Goal: Task Accomplishment & Management: Manage account settings

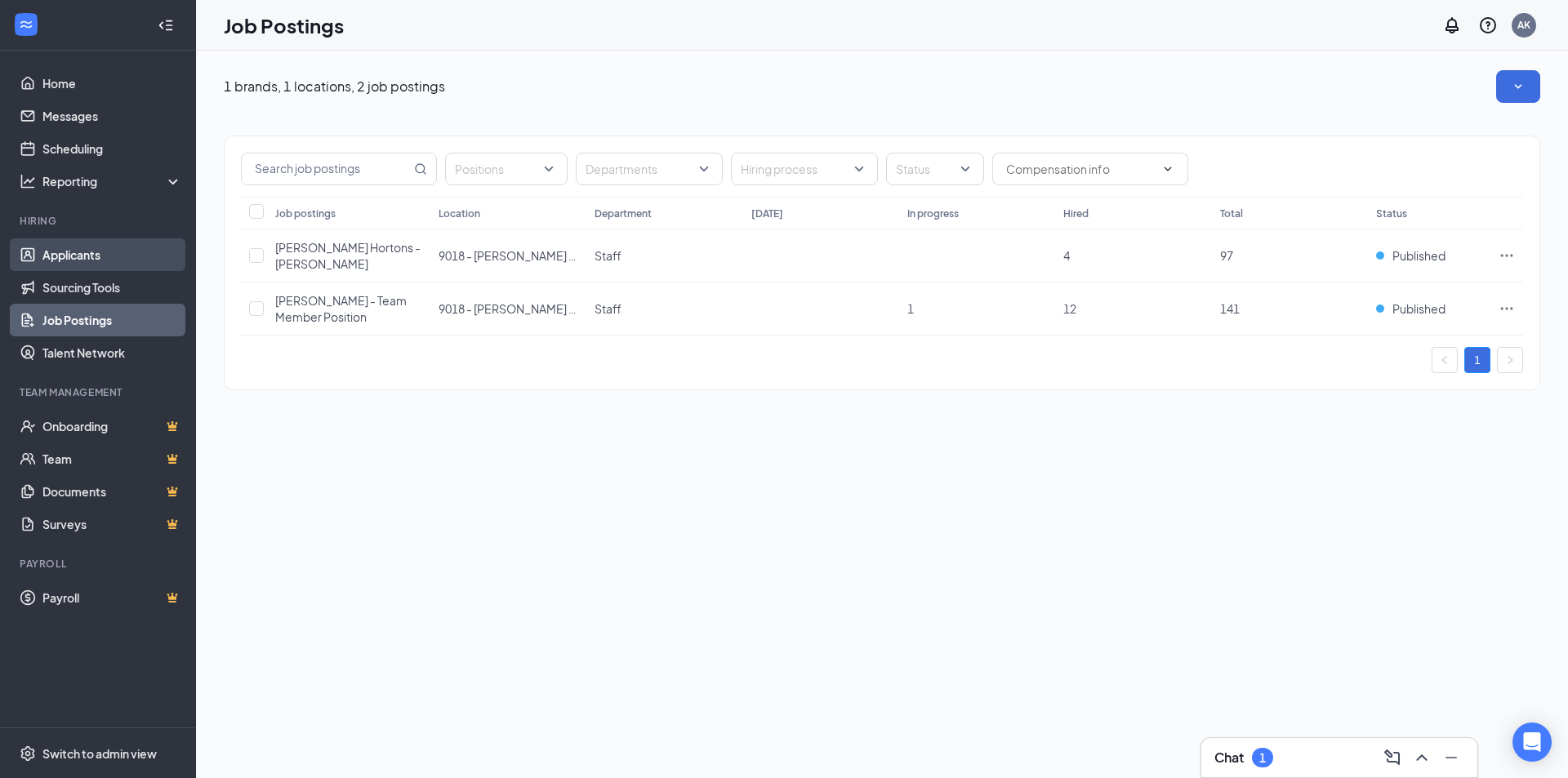
click at [74, 253] on link "Applicants" at bounding box center [112, 254] width 140 height 33
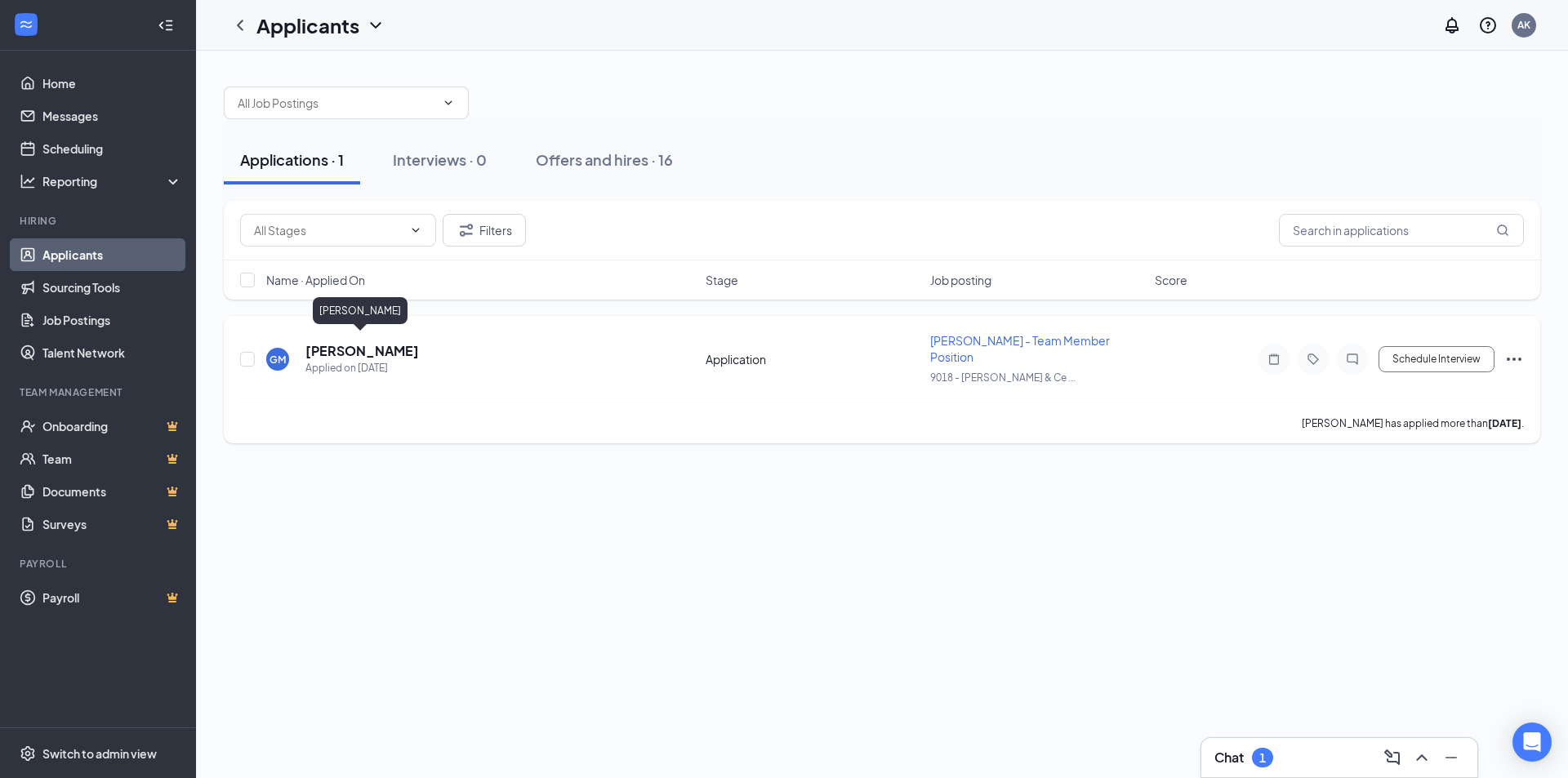
click at [336, 345] on h5 "[PERSON_NAME]" at bounding box center [362, 351] width 114 height 18
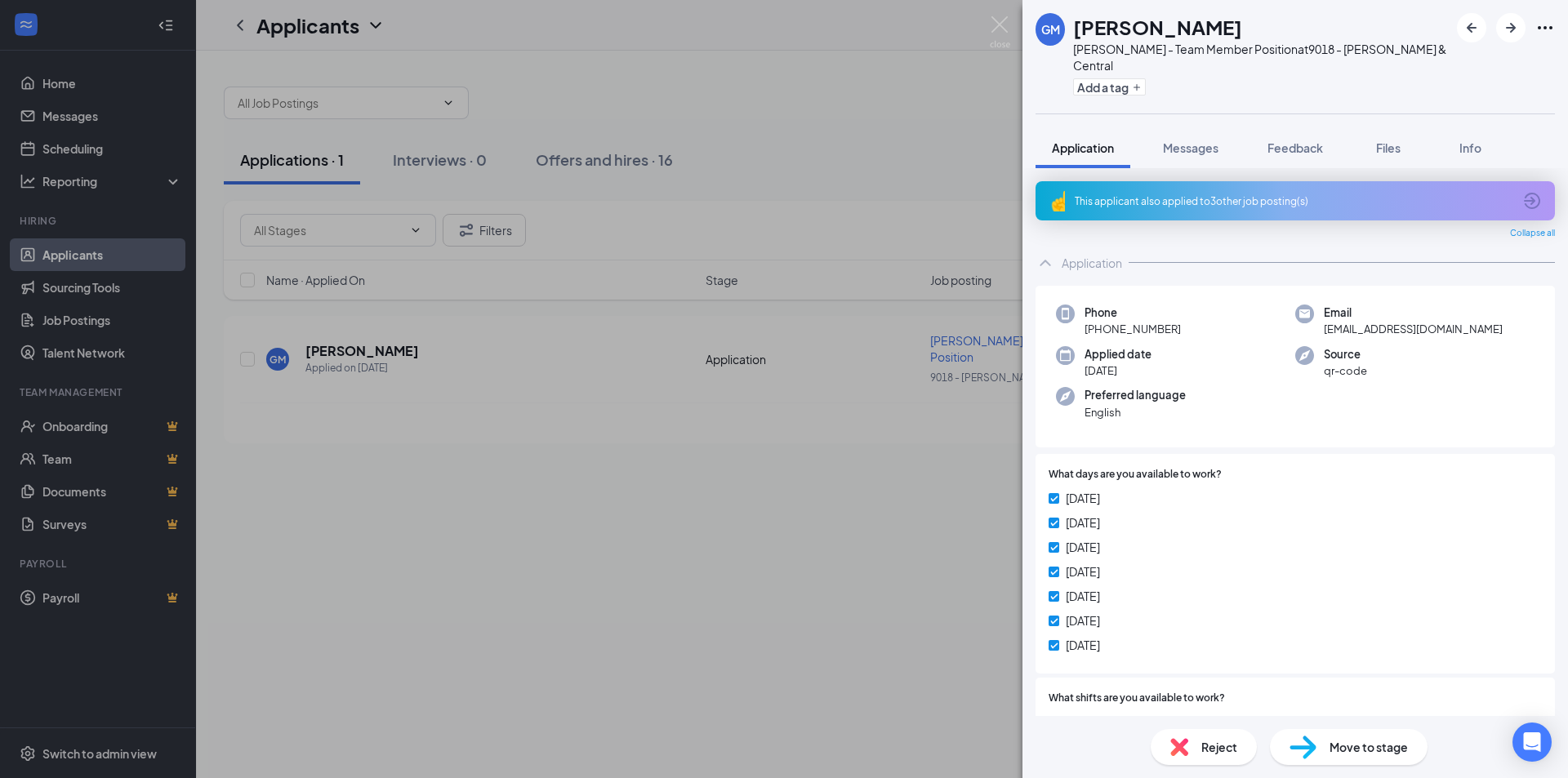
click at [889, 452] on div "[PERSON_NAME] [PERSON_NAME] - Team Member Position at 9018 - [PERSON_NAME] & Ce…" at bounding box center [784, 389] width 1568 height 778
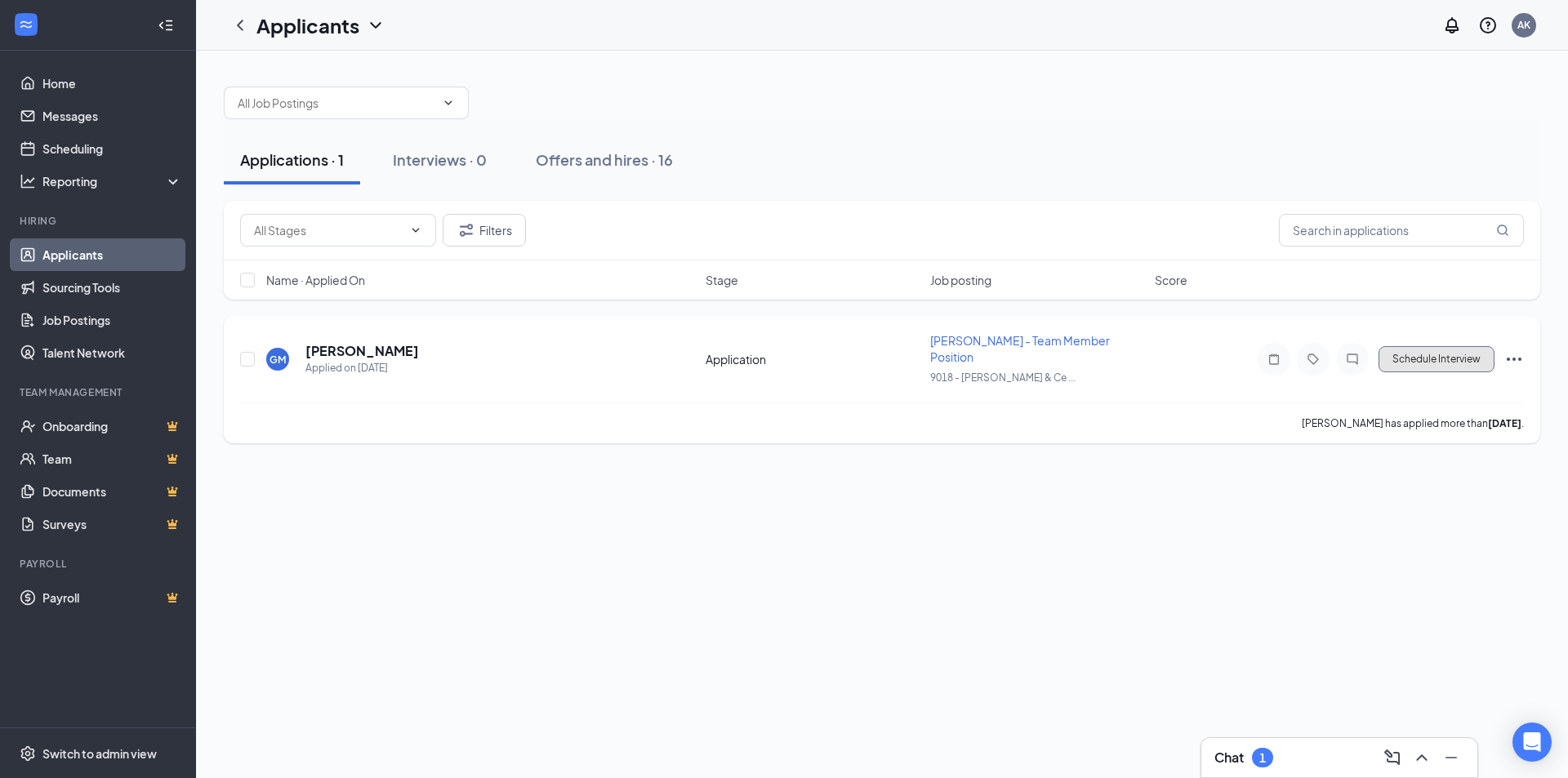
click at [1427, 355] on button "Schedule Interview" at bounding box center [1436, 358] width 116 height 26
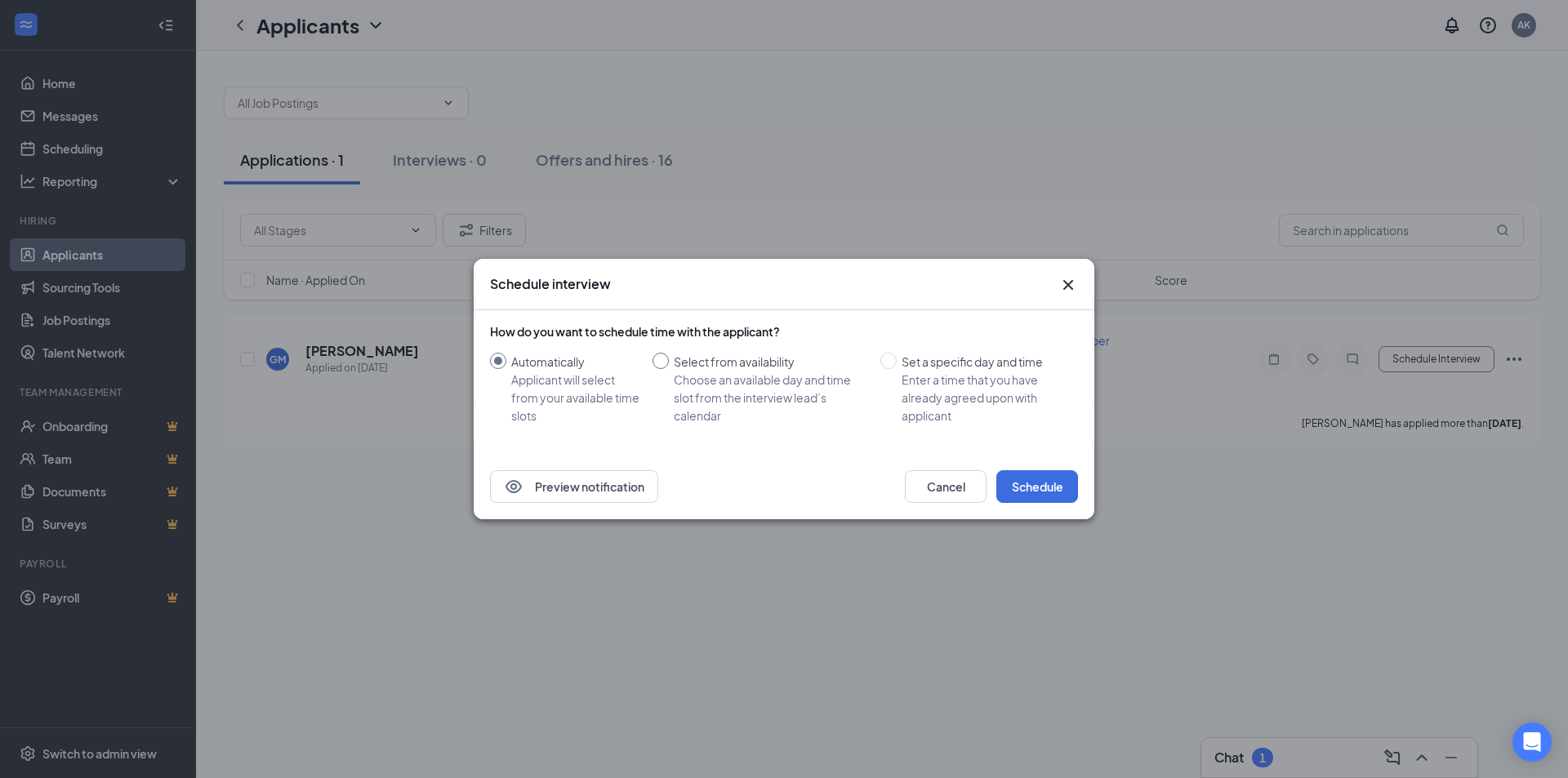
click at [664, 358] on input "Select from availability Choose an available day and time slot from the intervi…" at bounding box center [661, 361] width 16 height 16
radio input "true"
radio input "false"
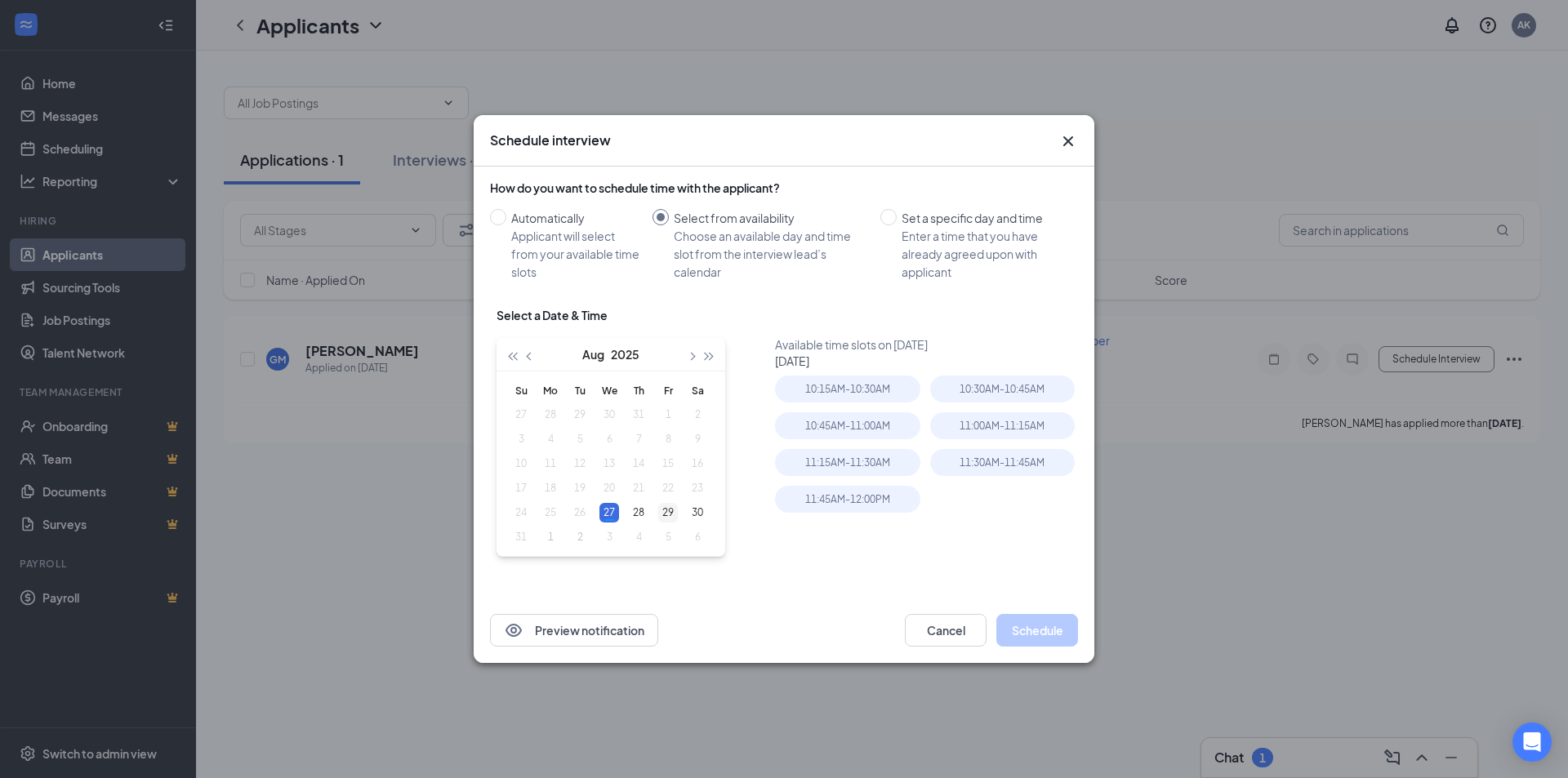
click at [671, 511] on div "29" at bounding box center [668, 513] width 20 height 20
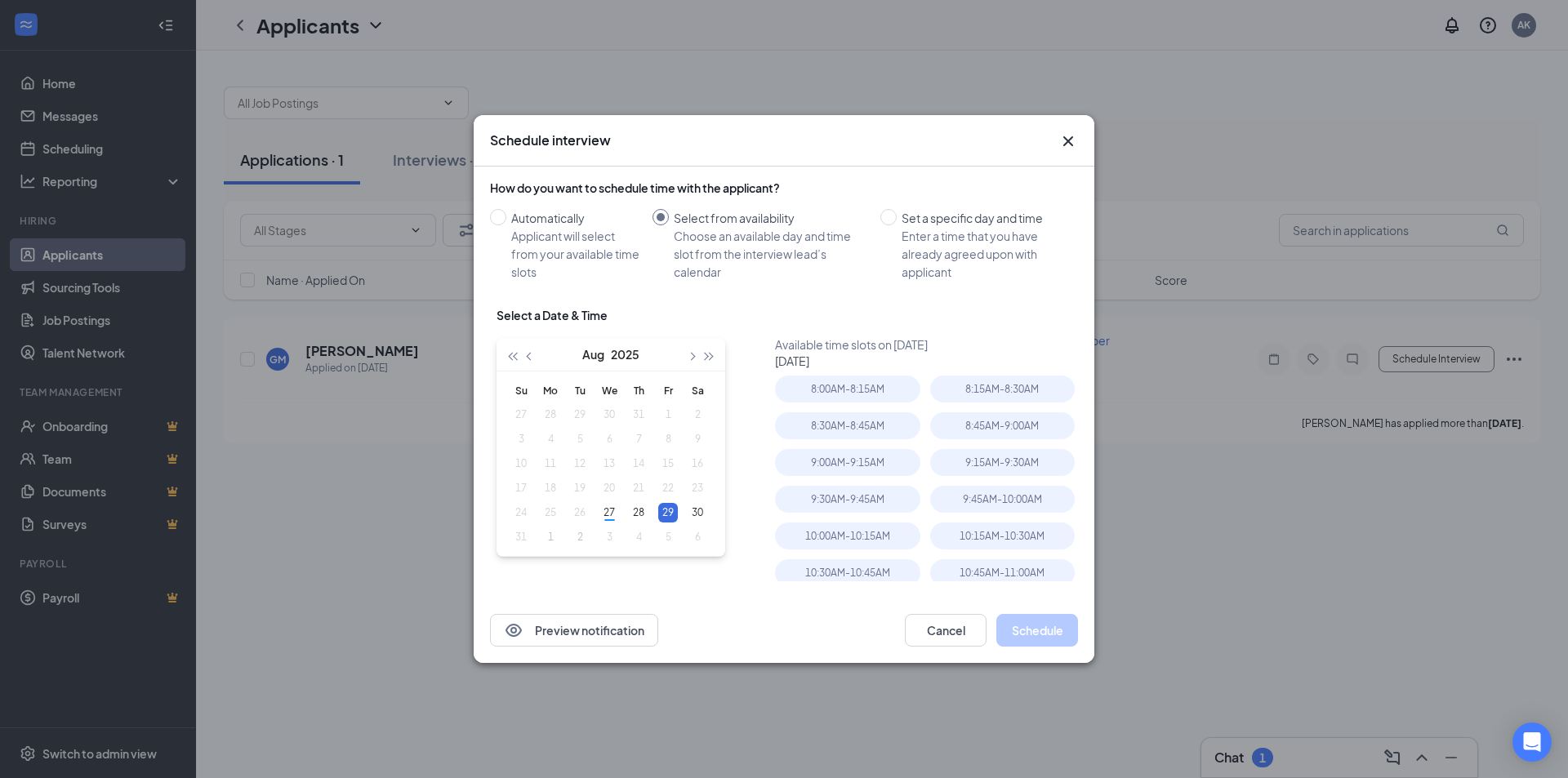
type input "[DATE]"
click at [836, 541] on div "10:00AM - 10:15AM" at bounding box center [847, 536] width 145 height 27
drag, startPoint x: 1044, startPoint y: 624, endPoint x: 1035, endPoint y: 680, distance: 56.7
click at [1044, 627] on button "Schedule" at bounding box center [1037, 630] width 82 height 33
